Goal: Transaction & Acquisition: Obtain resource

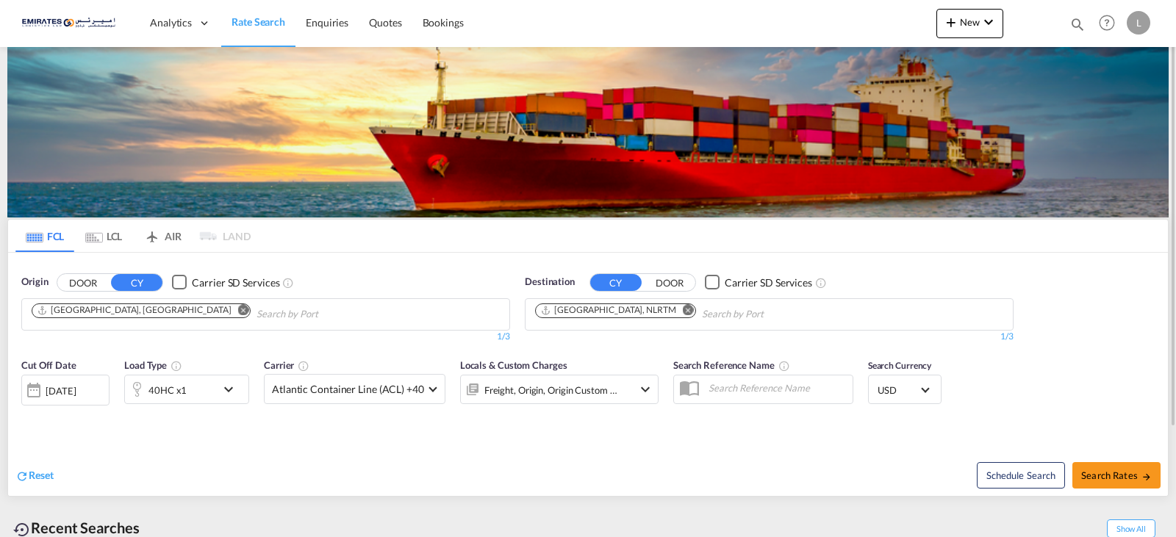
click at [683, 311] on md-icon "Remove" at bounding box center [688, 309] width 11 height 11
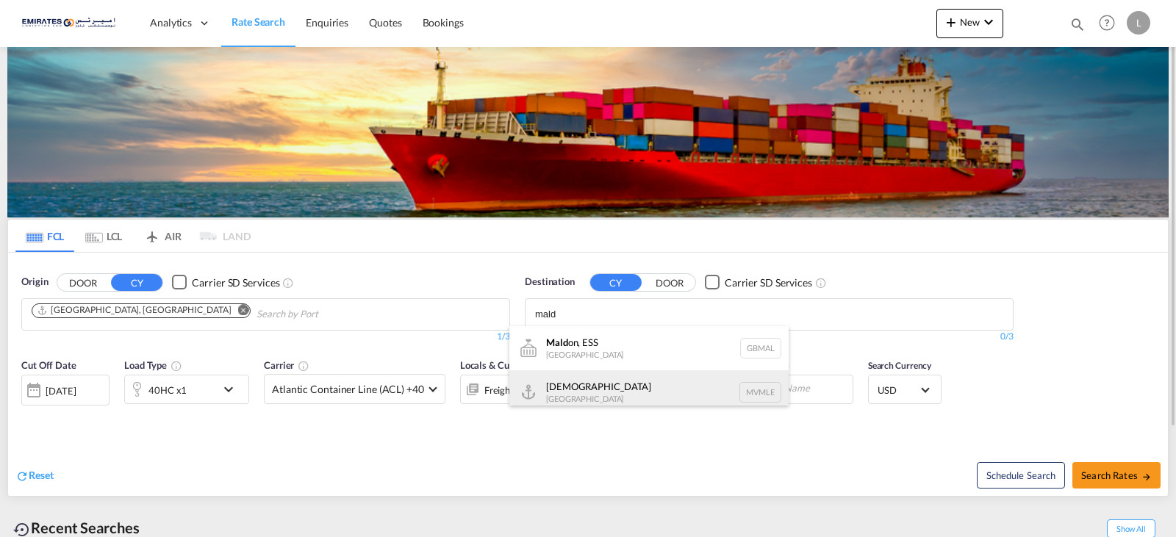
type input "mald"
click at [603, 386] on div "[DEMOGRAPHIC_DATA] [GEOGRAPHIC_DATA] MVMLE" at bounding box center [648, 392] width 279 height 44
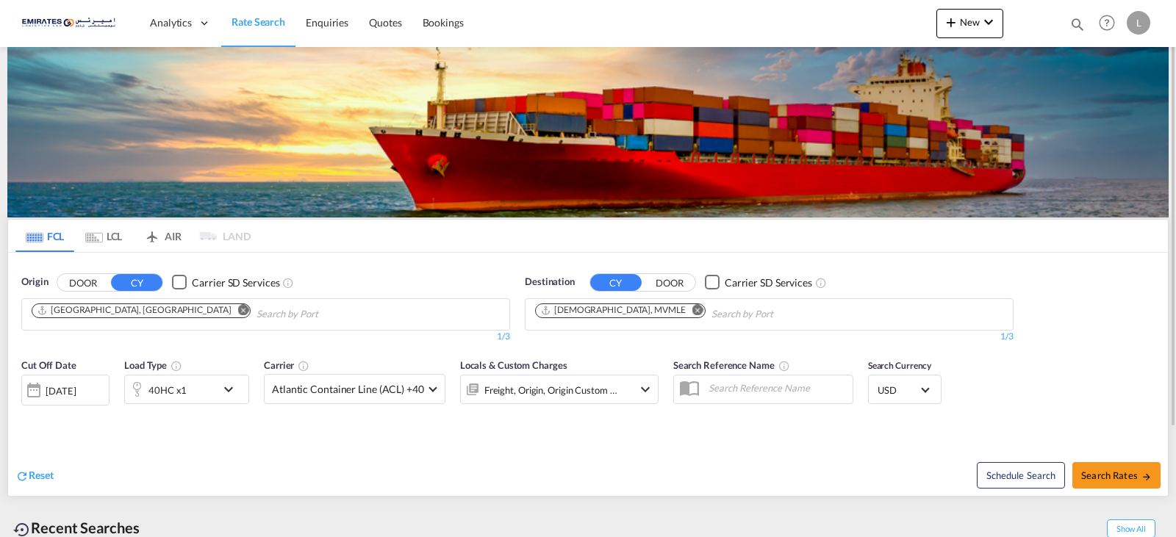
click at [221, 388] on md-icon "icon-chevron-down" at bounding box center [232, 390] width 25 height 18
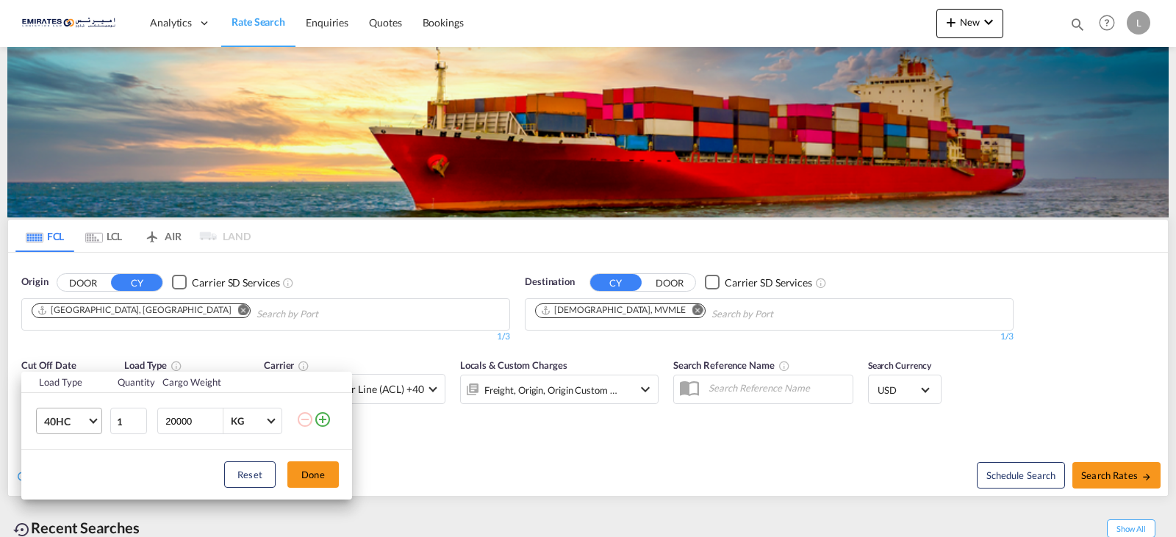
click at [92, 423] on md-select-value "40HC" at bounding box center [72, 421] width 59 height 25
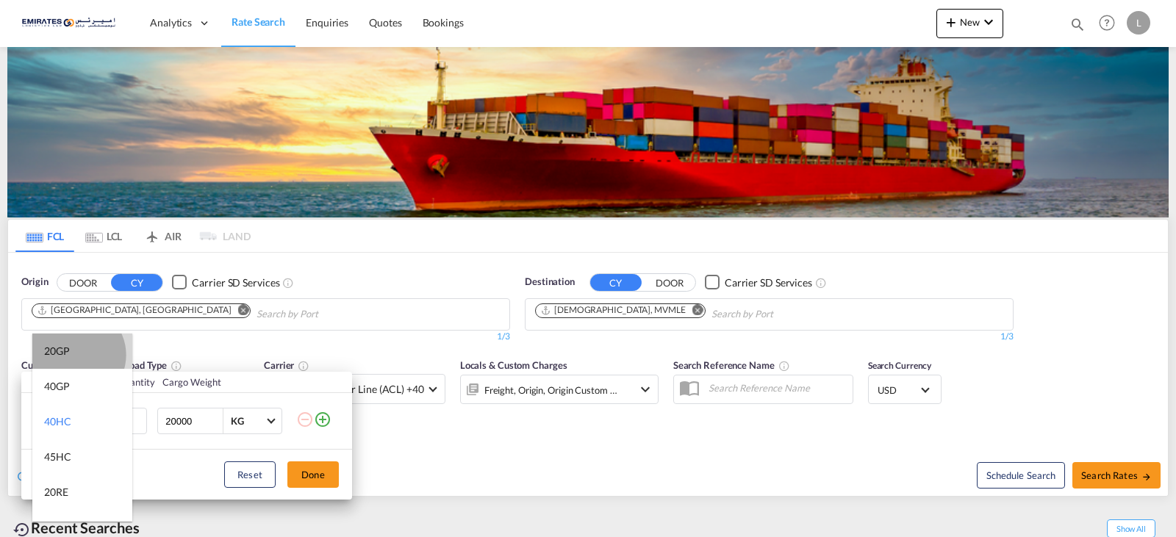
click at [75, 355] on md-option "20GP" at bounding box center [82, 351] width 100 height 35
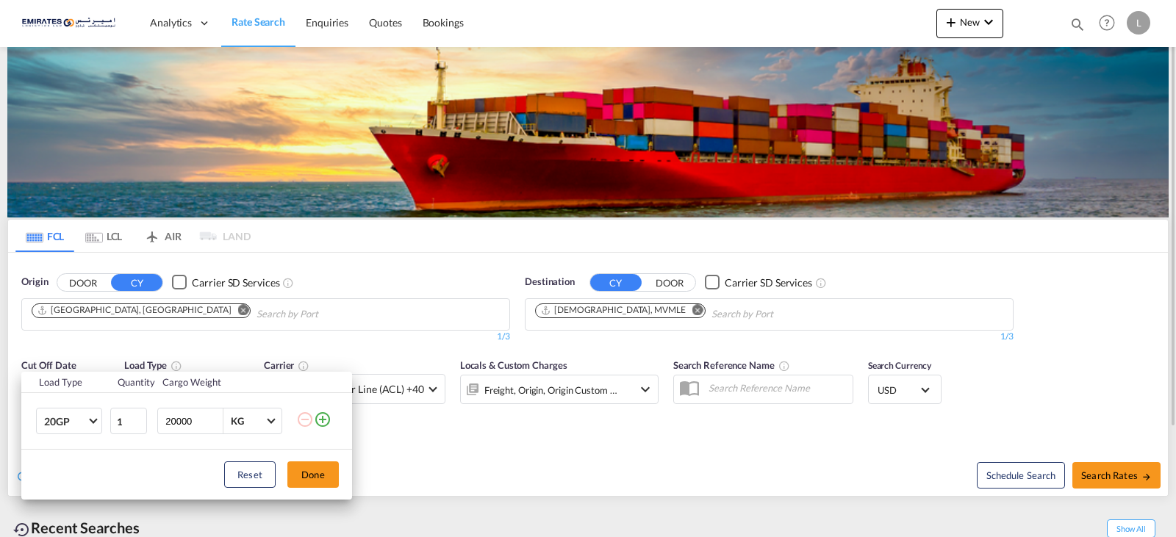
click at [318, 476] on button "Done" at bounding box center [312, 475] width 51 height 26
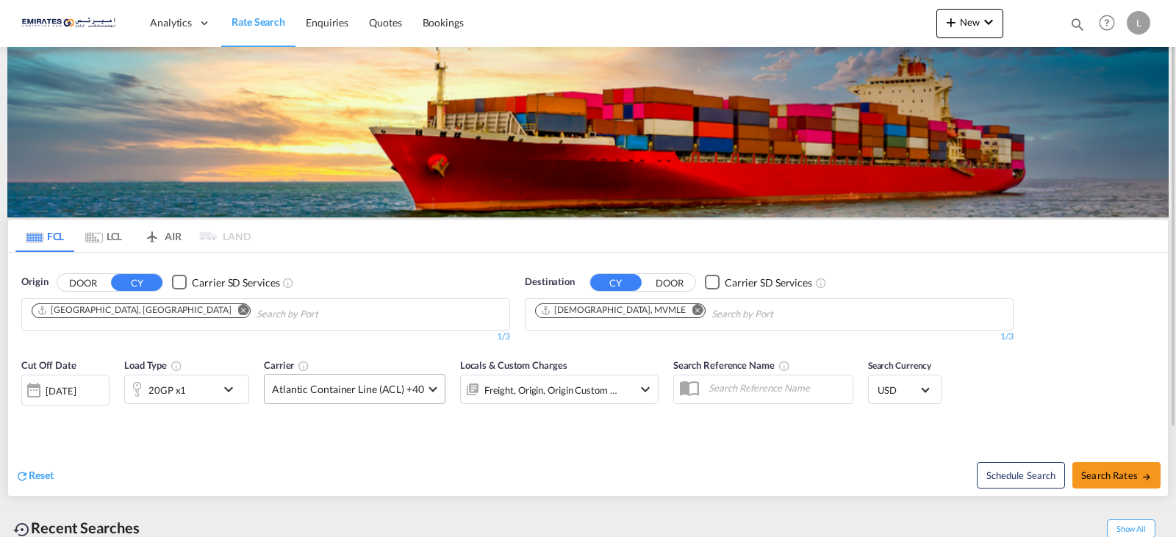
click at [429, 389] on span at bounding box center [432, 388] width 8 height 8
click at [279, 437] on md-select-header at bounding box center [358, 422] width 187 height 35
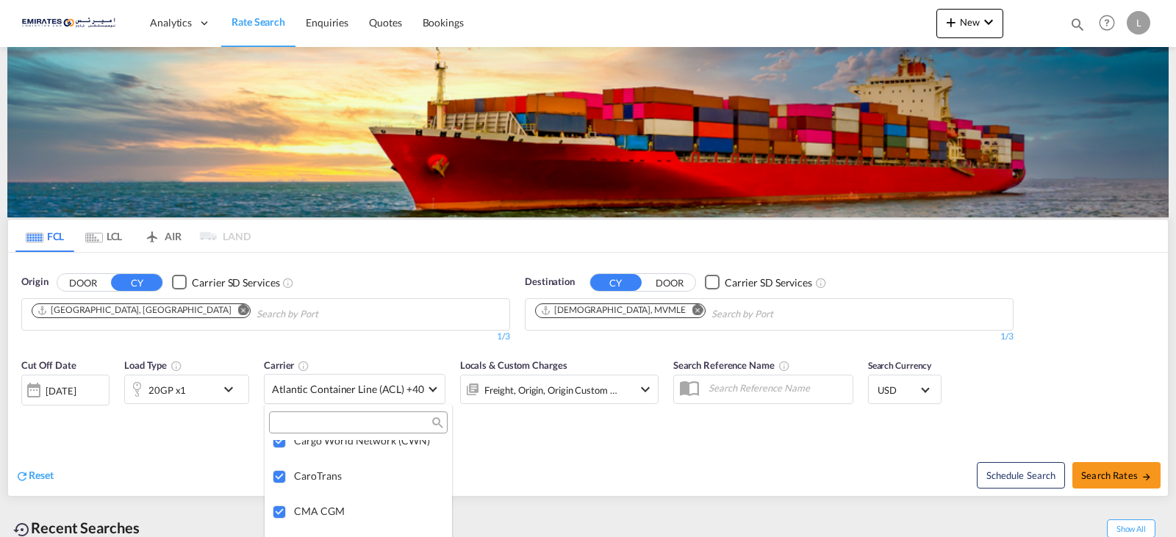
scroll to position [0, 0]
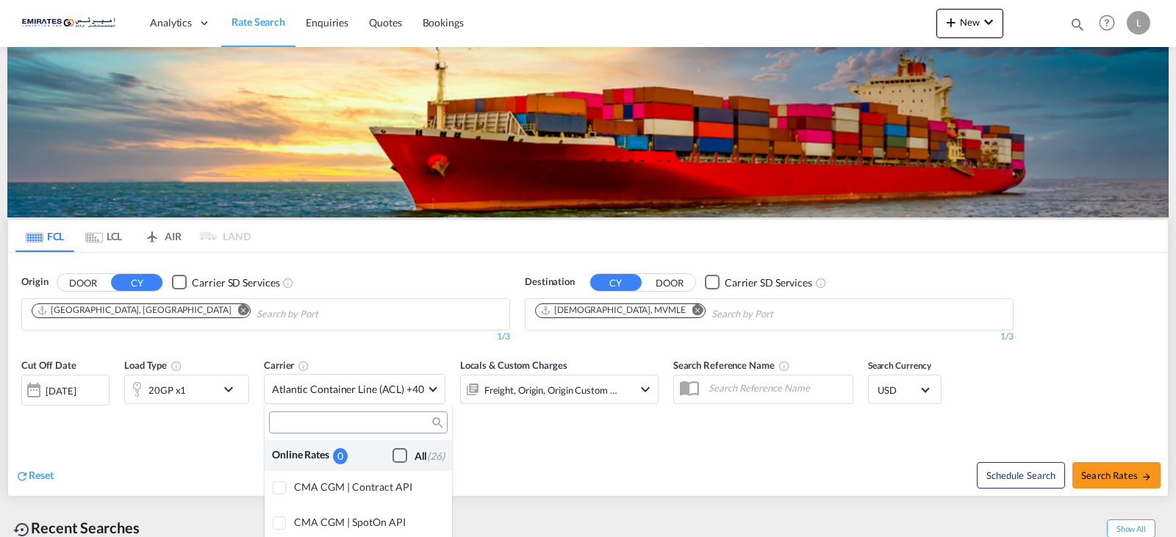
click at [1119, 484] on md-backdrop at bounding box center [588, 268] width 1176 height 537
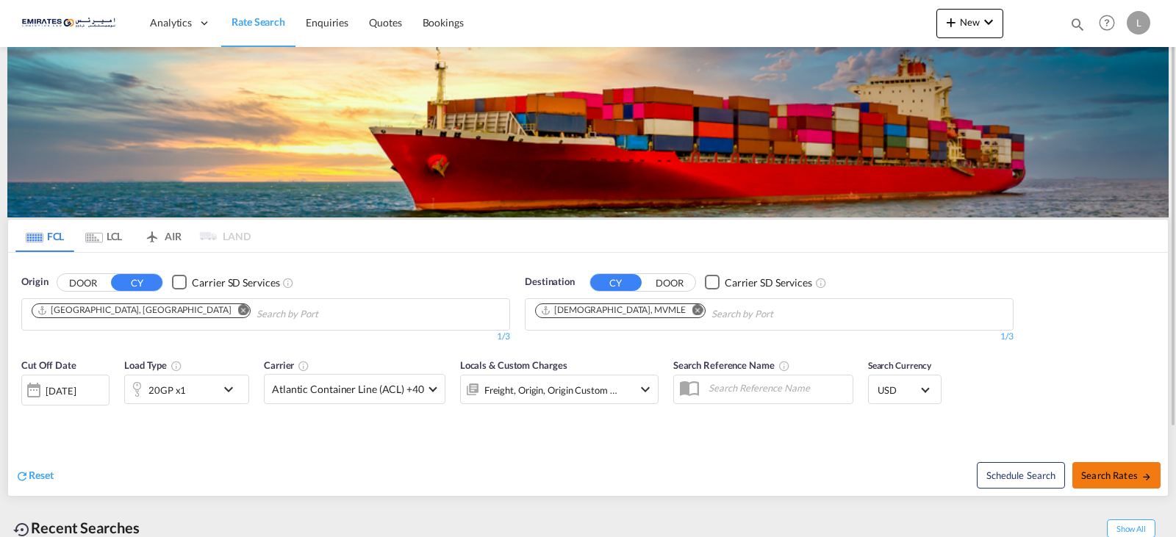
click at [1119, 483] on button "Search Rates" at bounding box center [1116, 475] width 88 height 26
type input "AEJEA to MVMLE / [DATE]"
click at [220, 392] on md-icon "icon-chevron-down" at bounding box center [232, 390] width 25 height 18
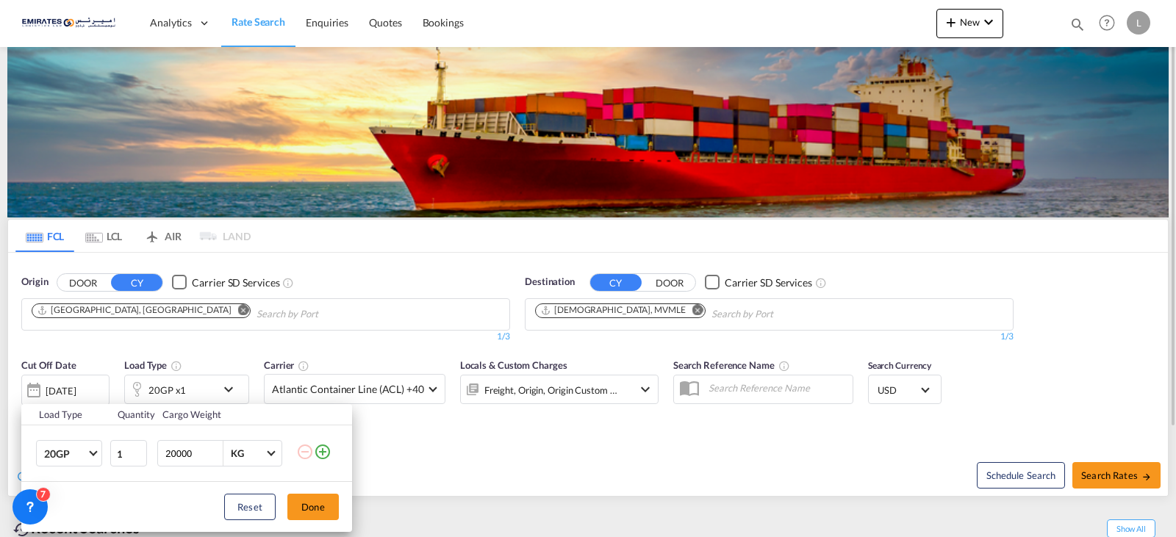
click at [220, 392] on div "Load Type Quantity Cargo Weight 20GP 20GP 40GP 40HC 45HC 20RE 40RE 40HR 20OT 40…" at bounding box center [588, 268] width 1176 height 537
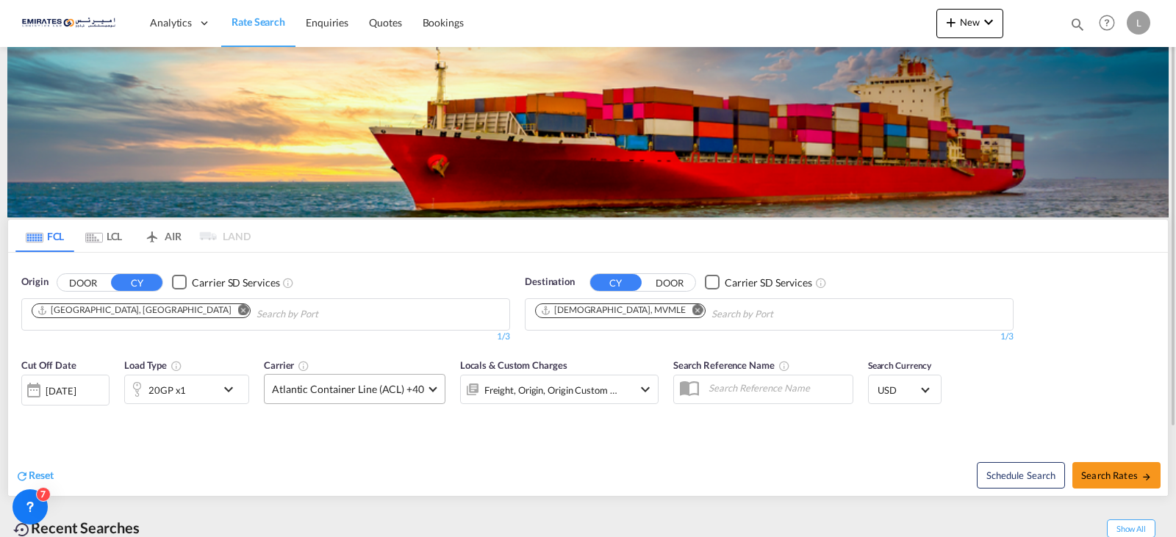
click at [436, 390] on md-select-value "Atlantic Container Line (ACL) +40" at bounding box center [355, 389] width 180 height 29
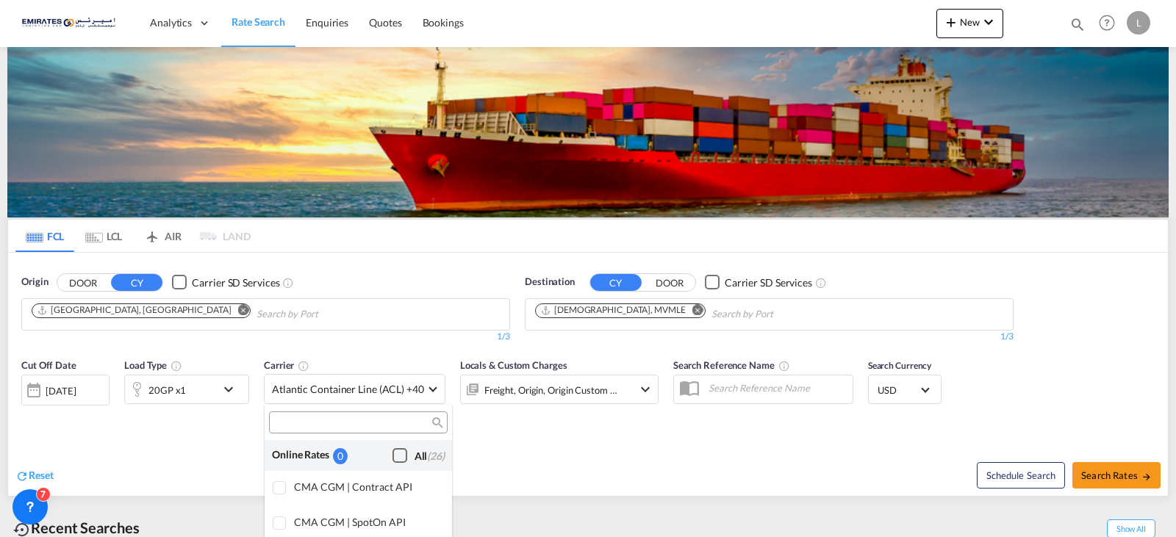
click at [392, 451] on div "Checkbox No Ink" at bounding box center [399, 455] width 15 height 15
click at [638, 469] on md-backdrop at bounding box center [588, 268] width 1176 height 537
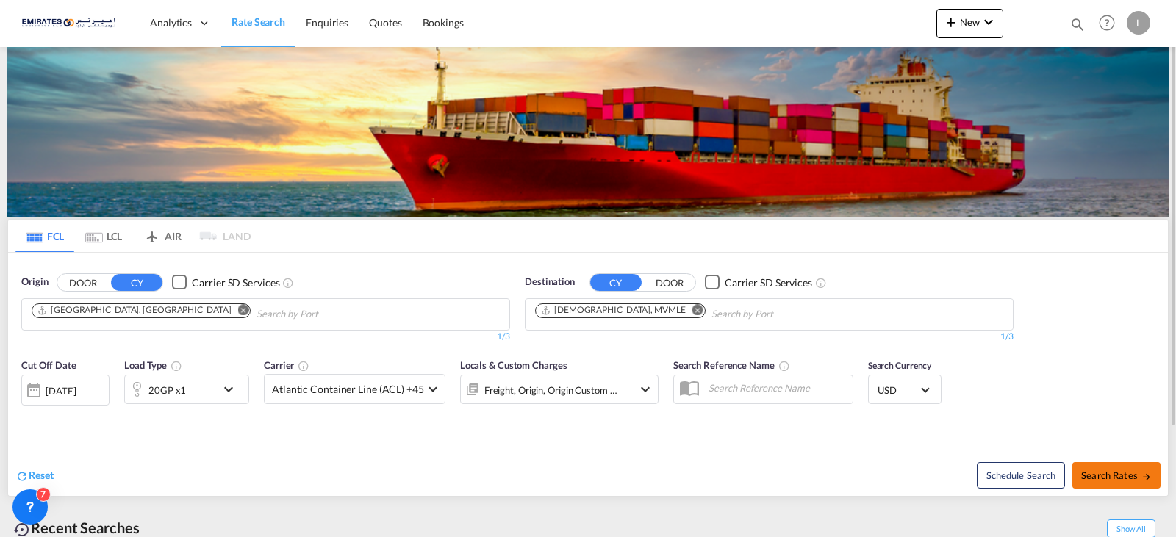
click at [1120, 467] on button "Search Rates" at bounding box center [1116, 475] width 88 height 26
type input "AEJEA to MVMLE / [DATE]"
